Goal: Navigation & Orientation: Go to known website

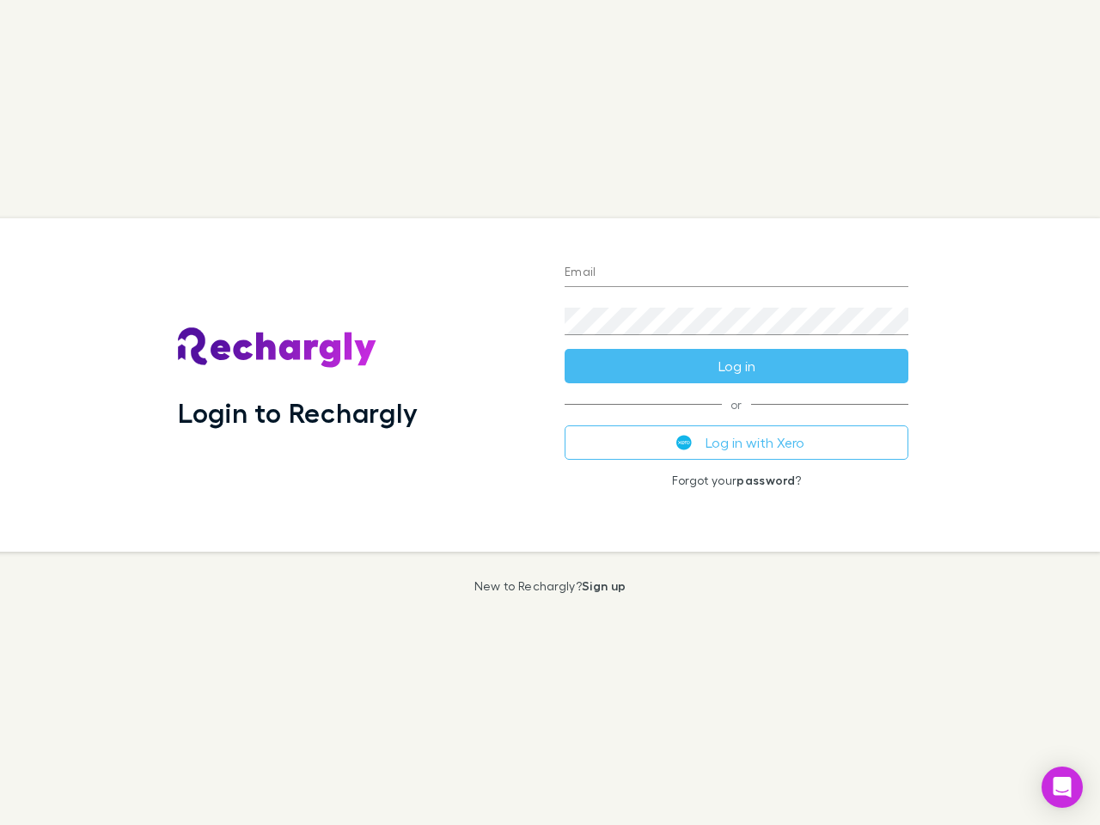
click at [550, 413] on div "Login to Rechargly" at bounding box center [357, 384] width 387 height 333
click at [737, 273] on input "Email" at bounding box center [737, 274] width 344 height 28
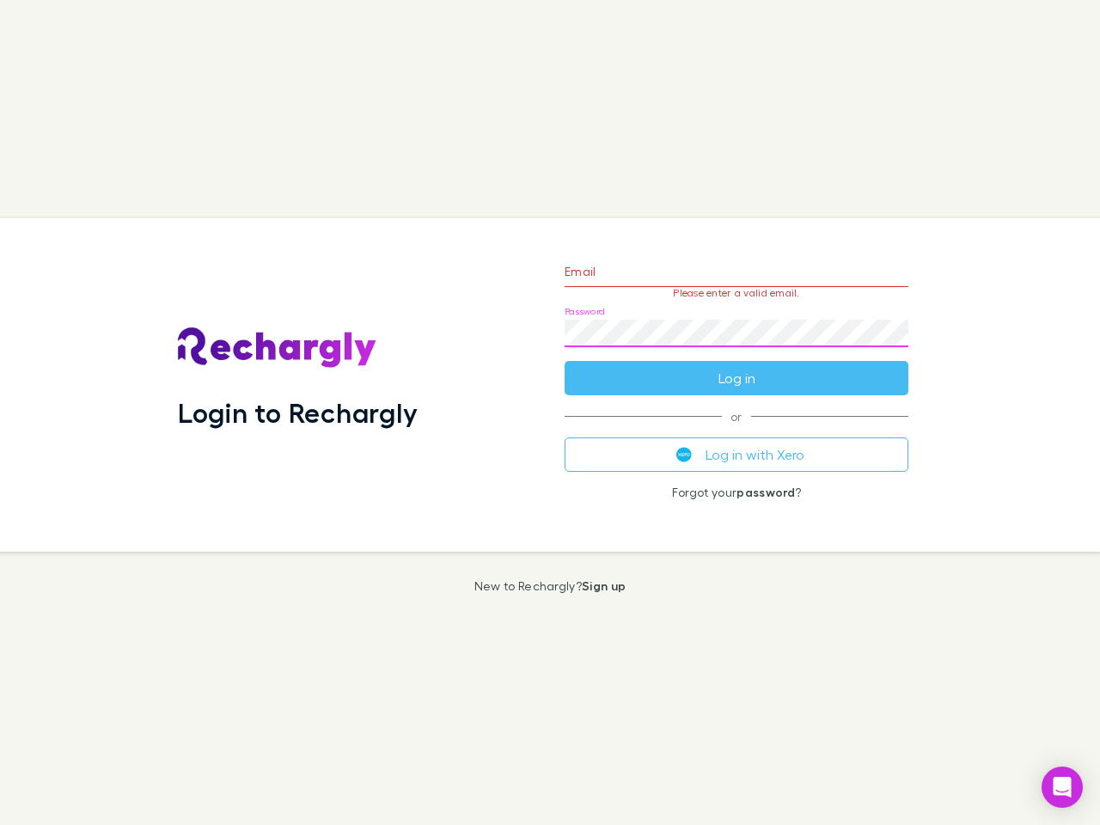
click at [737, 366] on form "Email Please enter a valid email. Password Log in" at bounding box center [737, 321] width 344 height 150
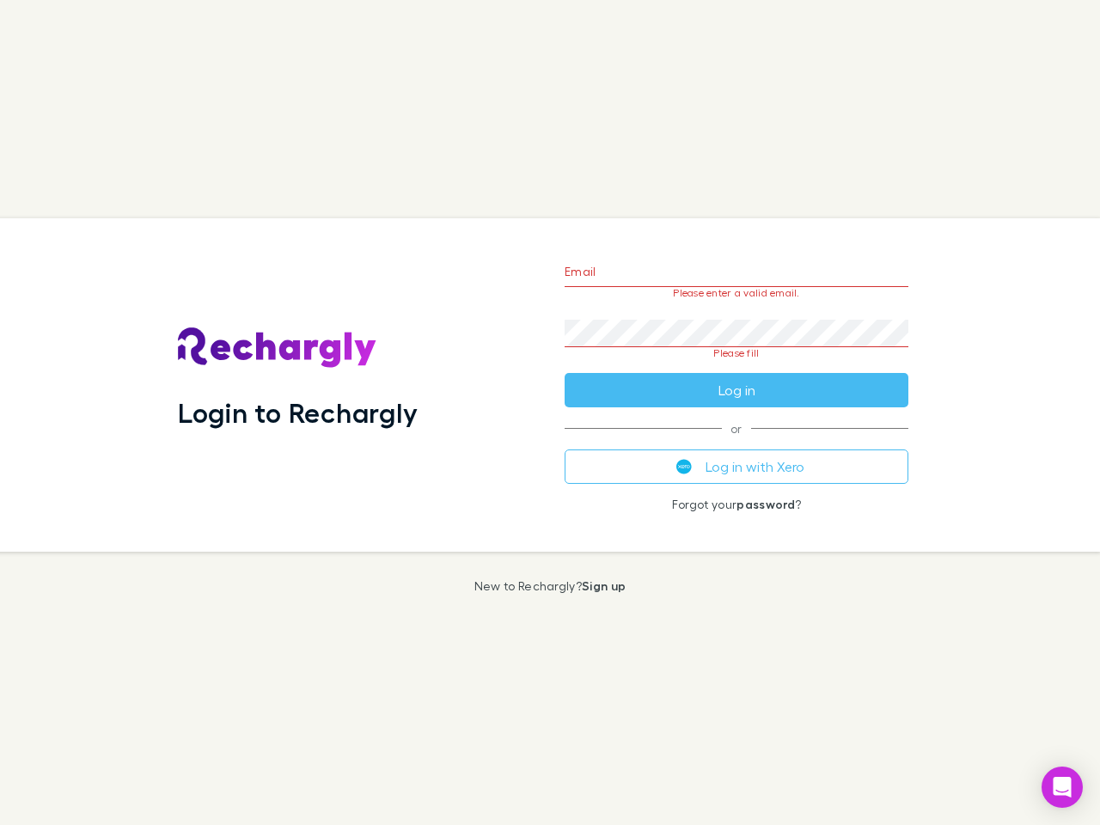
click at [737, 443] on div "Email Please enter a valid email. Password Please fill Log in or Log in with Xe…" at bounding box center [736, 384] width 371 height 333
click at [1062, 787] on icon "Open Intercom Messenger" at bounding box center [1063, 787] width 18 height 21
